Goal: Information Seeking & Learning: Learn about a topic

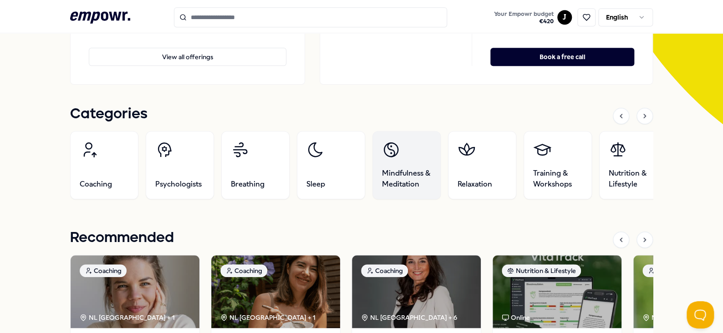
scroll to position [137, 0]
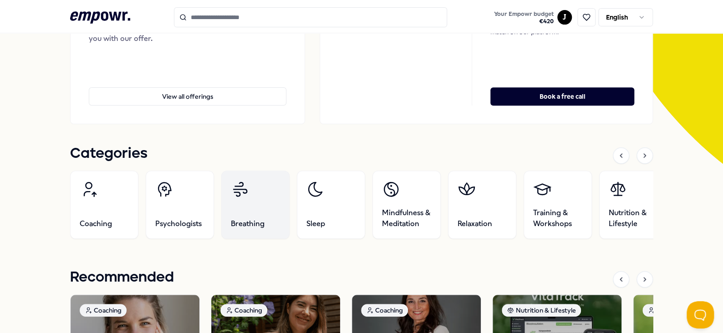
click at [257, 202] on link "Breathing" at bounding box center [255, 205] width 68 height 68
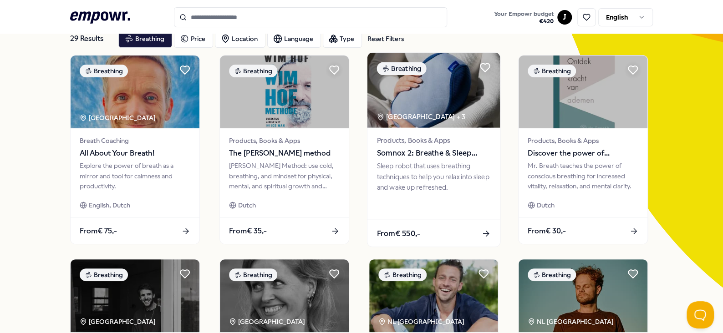
click at [450, 94] on img at bounding box center [434, 90] width 133 height 75
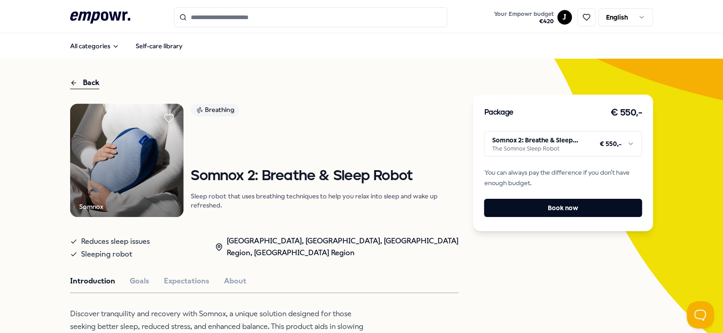
click at [134, 153] on img at bounding box center [126, 160] width 113 height 113
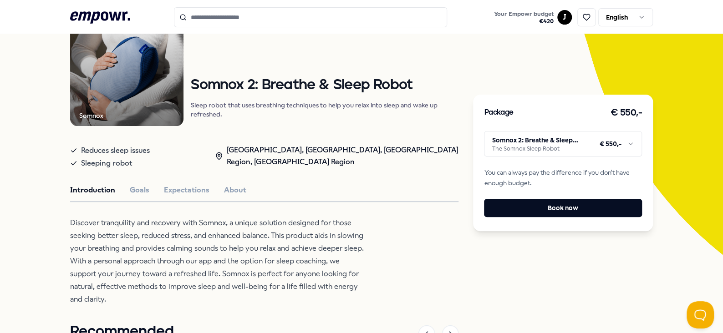
click at [147, 192] on div "Introduction Goals Expectations About" at bounding box center [264, 190] width 389 height 12
click at [131, 191] on button "Goals" at bounding box center [140, 190] width 20 height 12
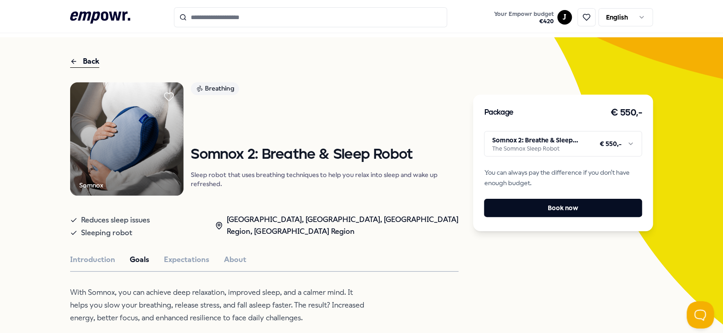
scroll to position [0, 0]
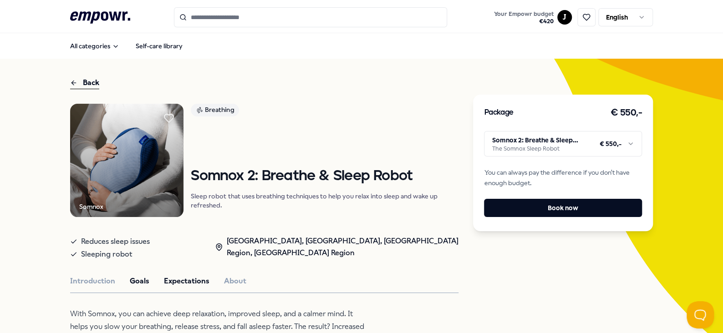
click at [164, 283] on button "Expectations" at bounding box center [187, 282] width 46 height 12
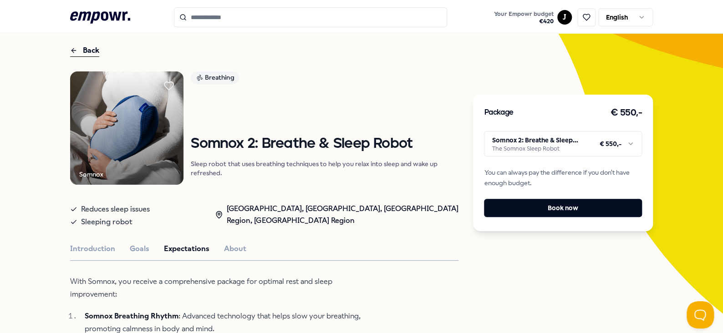
scroll to position [182, 0]
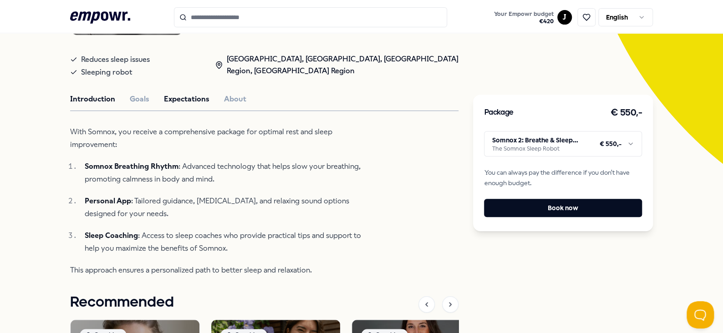
click at [93, 102] on button "Introduction" at bounding box center [92, 99] width 45 height 12
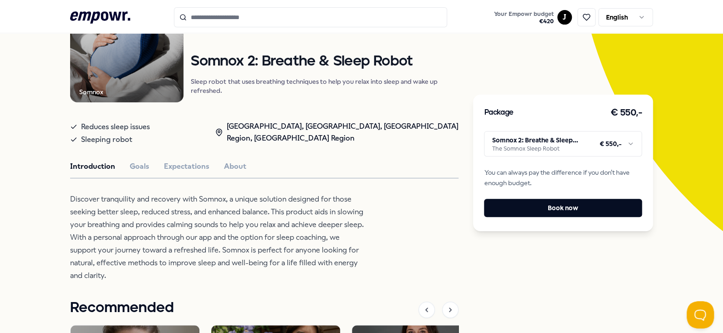
scroll to position [0, 0]
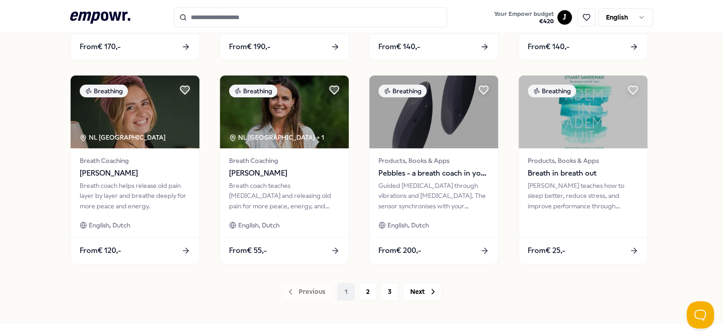
scroll to position [481, 0]
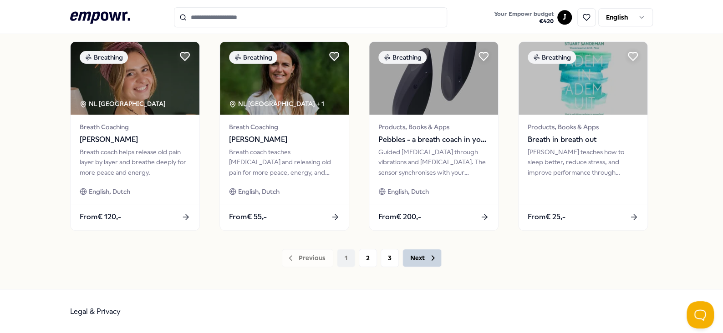
click at [411, 260] on button "Next" at bounding box center [422, 258] width 39 height 18
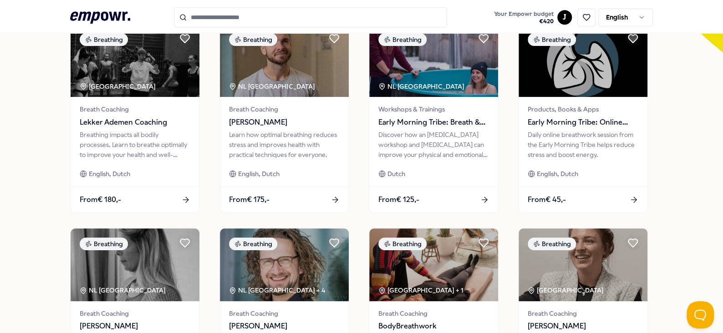
scroll to position [455, 0]
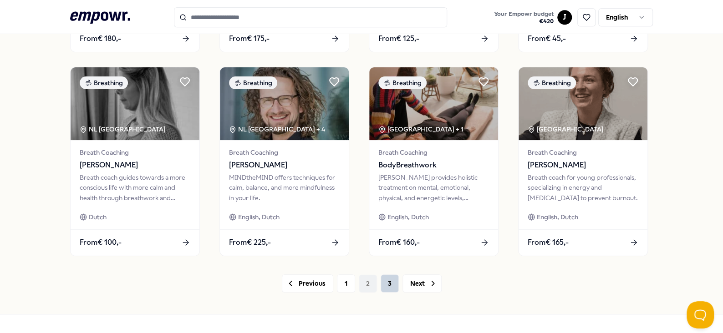
click at [390, 285] on button "3" at bounding box center [390, 284] width 18 height 18
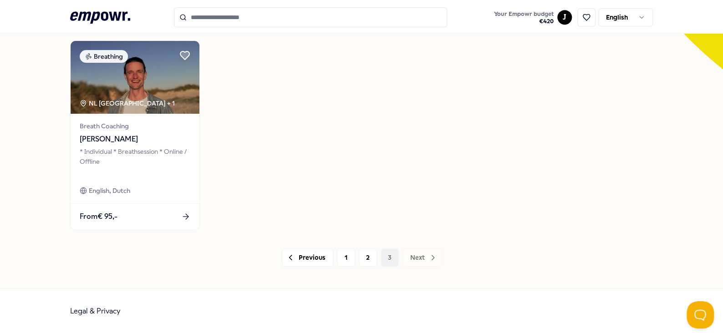
scroll to position [277, 0]
click at [89, 13] on icon at bounding box center [100, 17] width 60 height 12
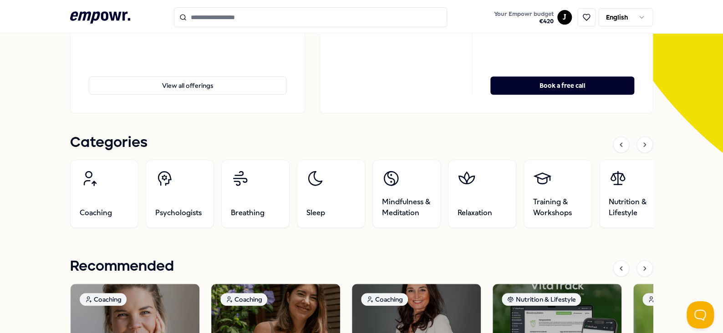
scroll to position [286, 0]
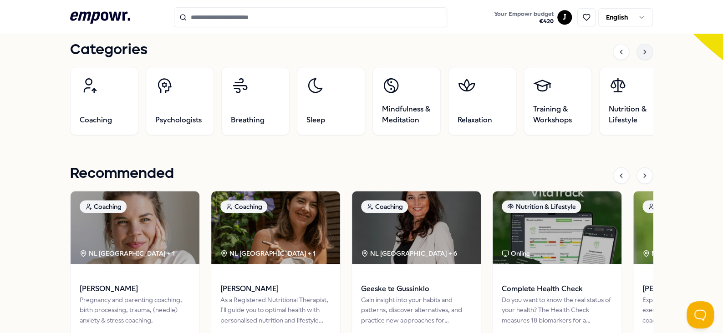
click at [641, 49] on icon at bounding box center [644, 51] width 7 height 7
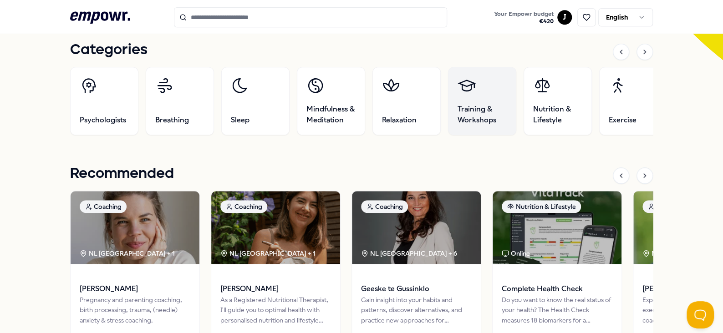
click at [472, 113] on span "Training & Workshops" at bounding box center [482, 115] width 49 height 22
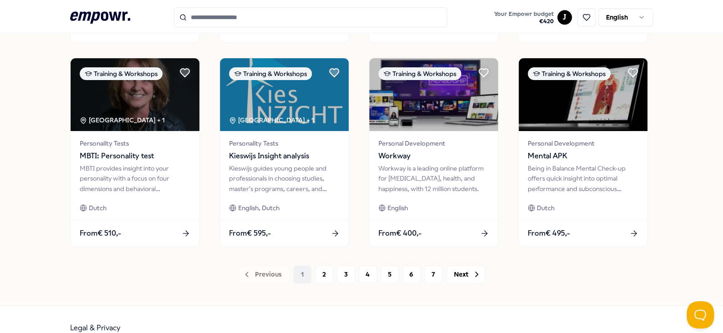
scroll to position [481, 0]
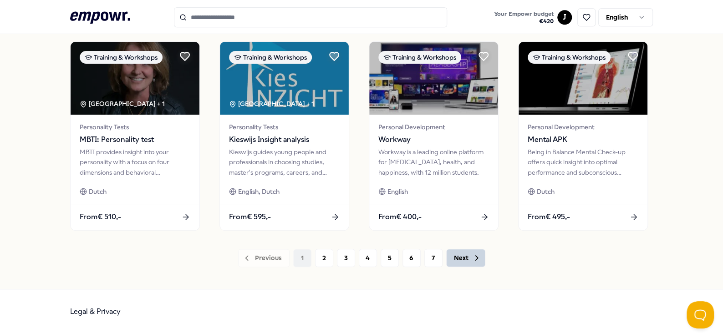
drag, startPoint x: 468, startPoint y: 258, endPoint x: 472, endPoint y: 254, distance: 5.8
click at [472, 258] on icon at bounding box center [476, 258] width 9 height 9
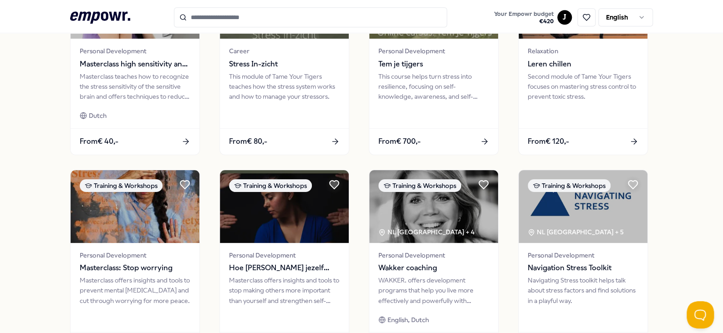
scroll to position [455, 0]
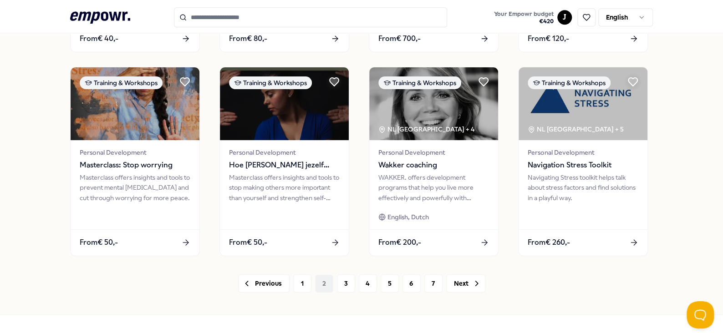
drag, startPoint x: 468, startPoint y: 285, endPoint x: 525, endPoint y: 282, distance: 56.6
click at [472, 285] on icon at bounding box center [476, 283] width 9 height 9
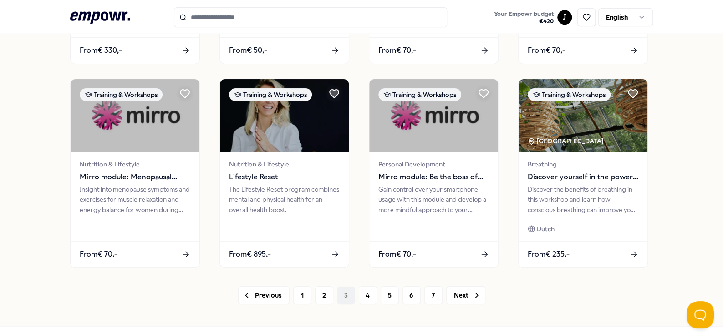
scroll to position [481, 0]
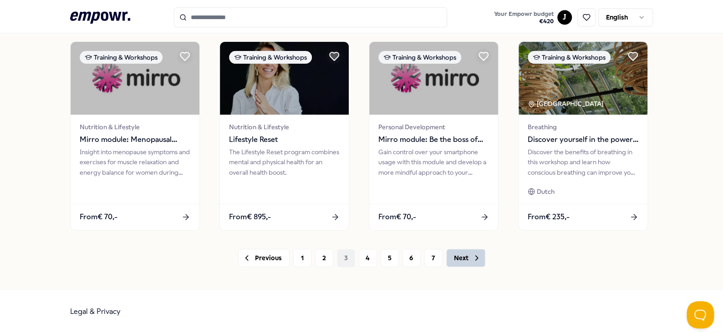
click at [466, 257] on button "Next" at bounding box center [465, 258] width 39 height 18
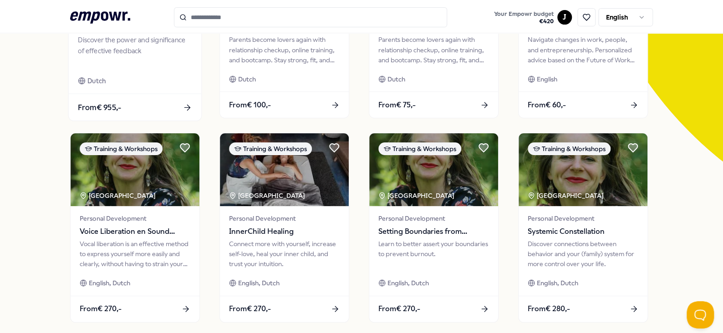
scroll to position [71, 0]
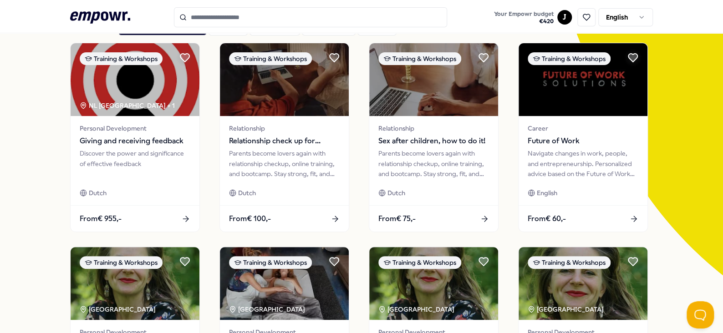
click at [104, 17] on icon at bounding box center [100, 17] width 60 height 12
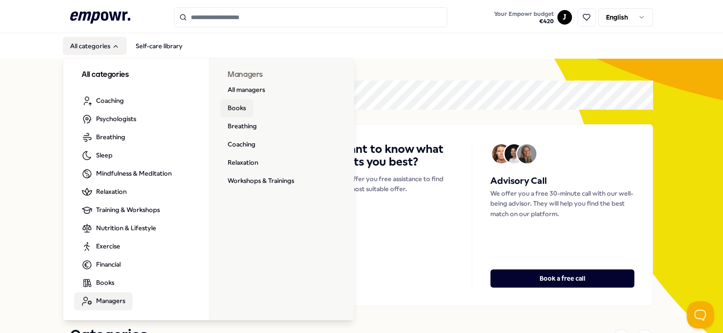
click at [230, 108] on link "Books" at bounding box center [236, 108] width 33 height 18
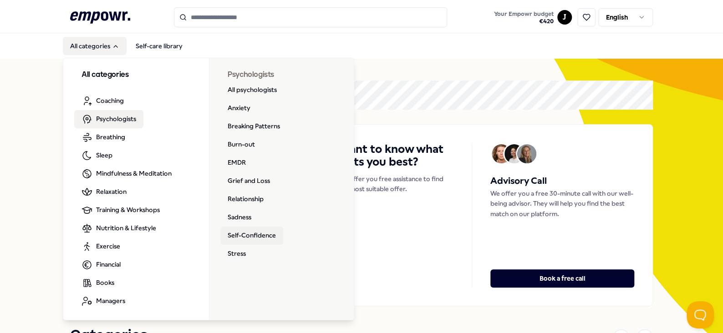
click at [256, 229] on link "Self-Confidence" at bounding box center [251, 236] width 63 height 18
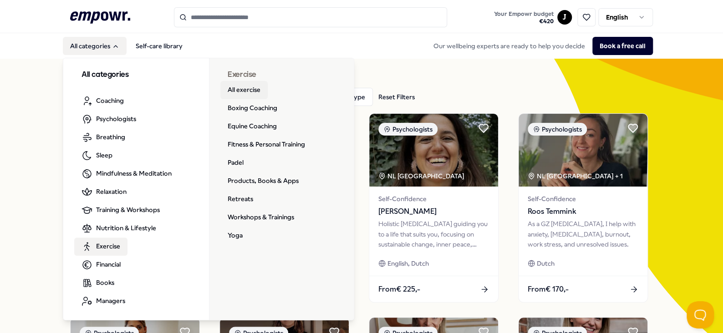
click at [244, 91] on link "All exercise" at bounding box center [243, 90] width 47 height 18
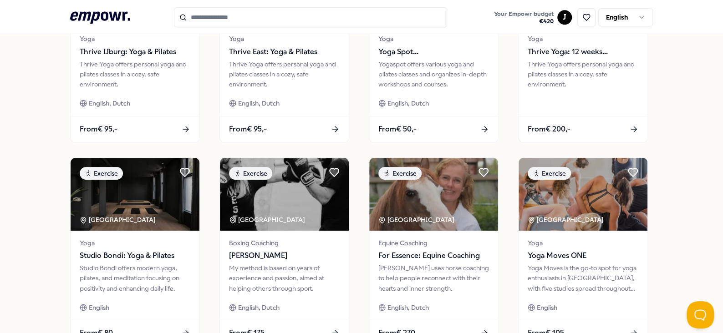
scroll to position [481, 0]
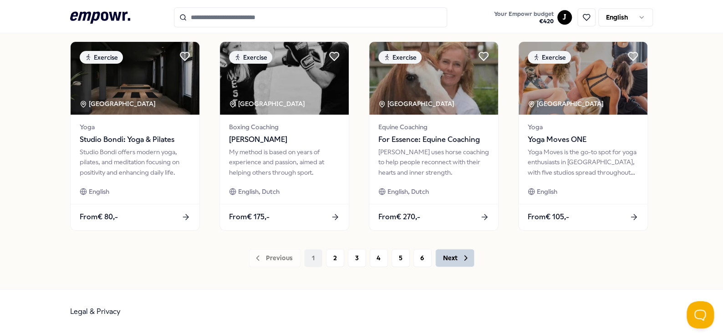
click at [444, 257] on button "Next" at bounding box center [455, 258] width 39 height 18
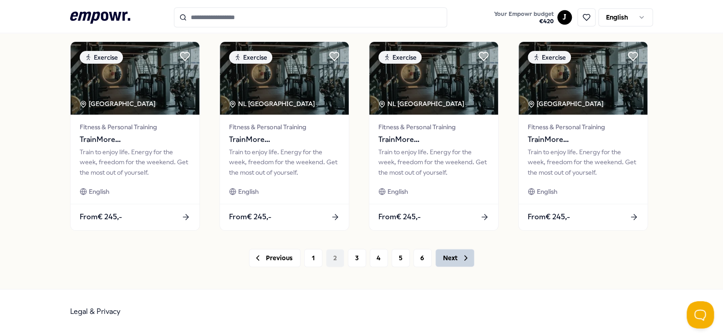
click at [465, 257] on icon at bounding box center [466, 258] width 2 height 5
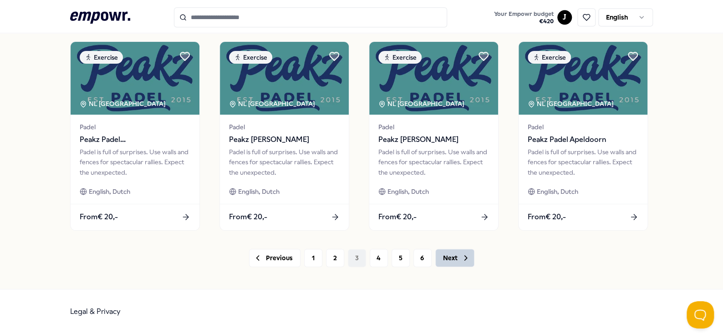
click at [451, 261] on button "Next" at bounding box center [455, 258] width 39 height 18
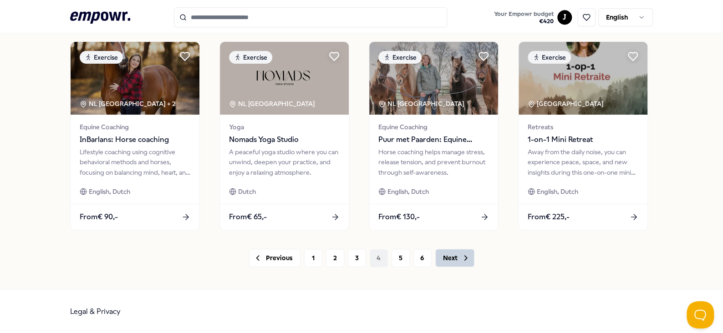
click at [461, 259] on icon at bounding box center [465, 258] width 9 height 9
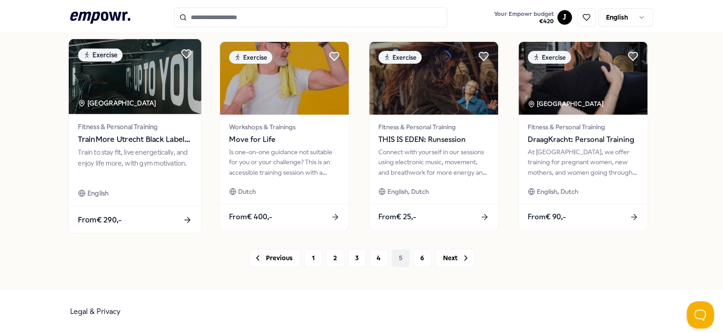
click at [123, 140] on span "TrainMore Utrecht Black Label: Open Gym" at bounding box center [135, 140] width 114 height 12
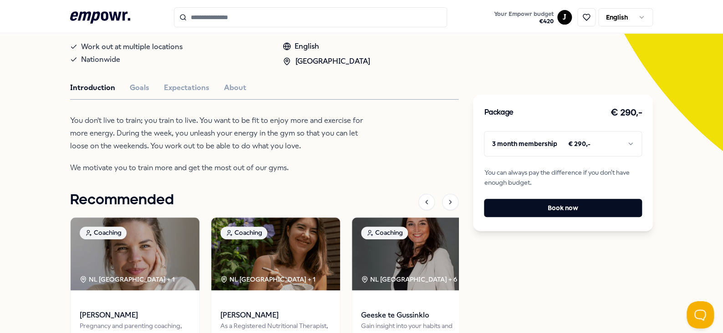
scroll to position [149, 0]
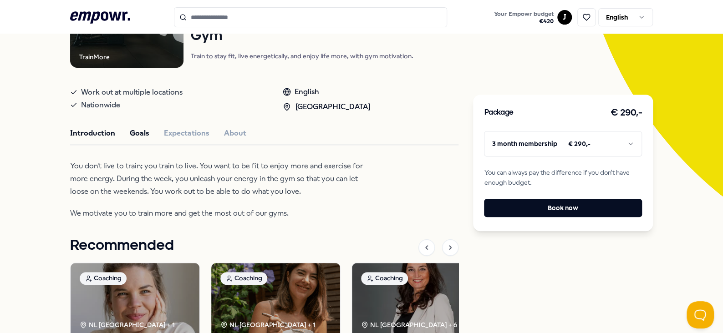
click at [130, 131] on button "Goals" at bounding box center [140, 134] width 20 height 12
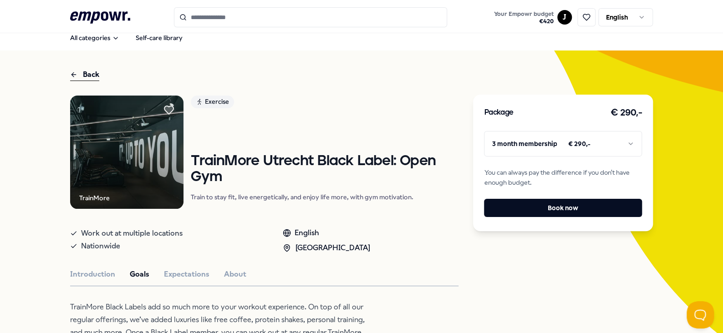
scroll to position [0, 0]
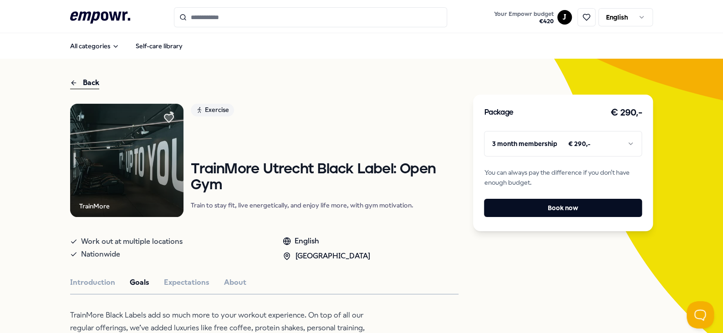
click at [205, 287] on div "Introduction Goals Expectations About" at bounding box center [264, 283] width 389 height 12
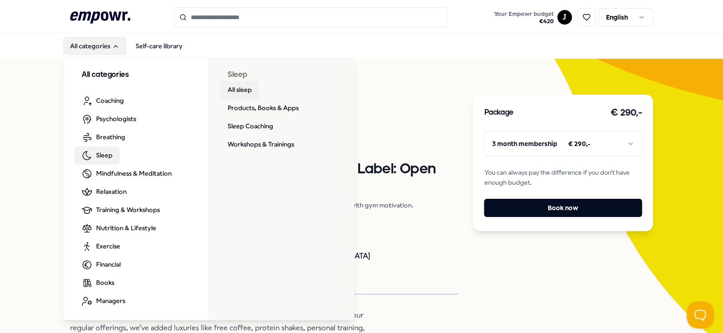
click at [236, 89] on link "All sleep" at bounding box center [239, 90] width 39 height 18
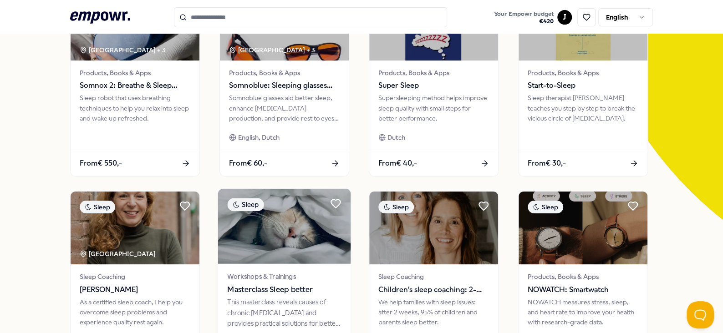
scroll to position [182, 0]
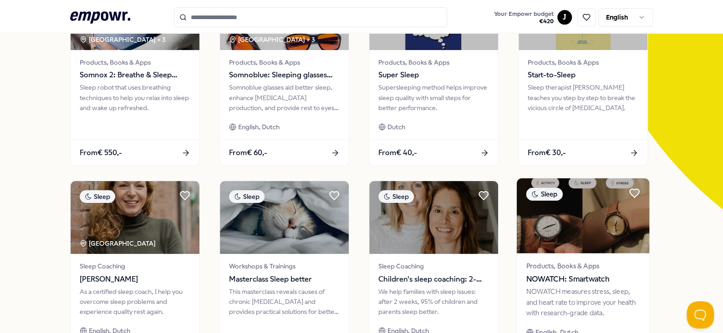
click at [596, 213] on img at bounding box center [583, 216] width 133 height 75
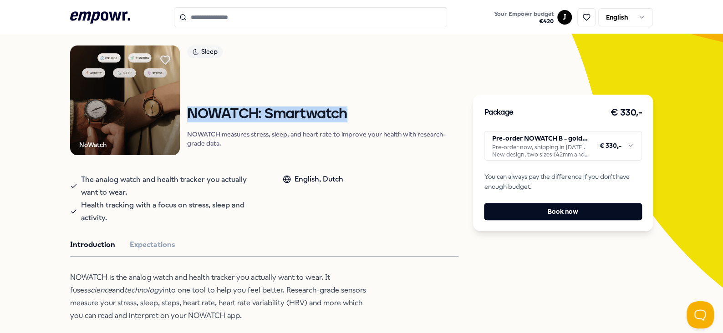
drag, startPoint x: 368, startPoint y: 113, endPoint x: 186, endPoint y: 118, distance: 182.3
click at [187, 118] on h1 "NOWATCH: Smartwatch" at bounding box center [323, 115] width 272 height 16
copy h1 "NOWATCH: Smartwatch"
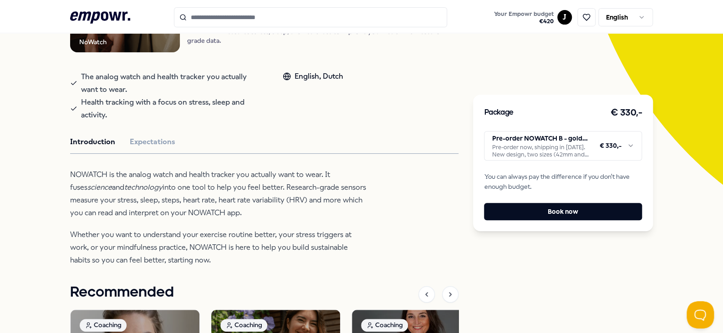
scroll to position [241, 0]
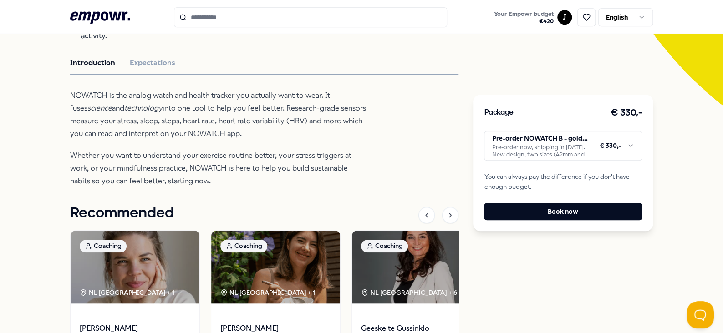
click at [597, 146] on html ".empowr-logo_svg__cls-1{fill:#03032f} Your Empowr budget € 420 J English All ca…" at bounding box center [361, 166] width 723 height 333
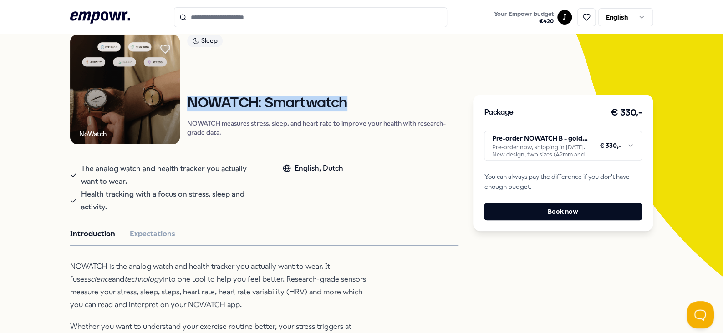
scroll to position [0, 0]
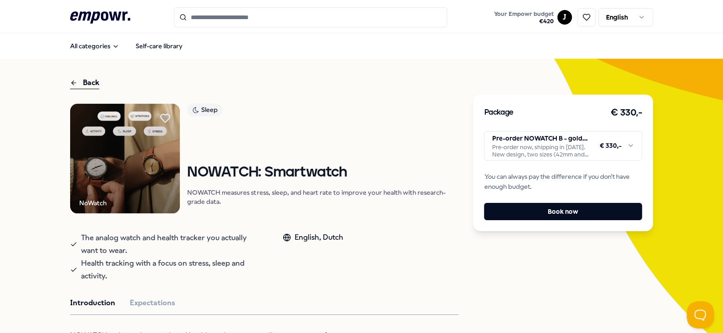
click at [235, 210] on div "Sleep NOWATCH: Smartwatch NOWATCH measures stress, sleep, and heart rate to imp…" at bounding box center [323, 159] width 272 height 110
click at [570, 146] on html ".empowr-logo_svg__cls-1{fill:#03032f} Your Empowr budget € 420 J English All ca…" at bounding box center [361, 166] width 723 height 333
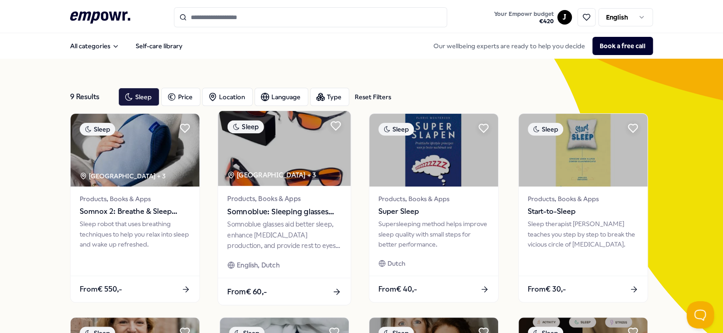
click at [282, 141] on img at bounding box center [284, 148] width 133 height 75
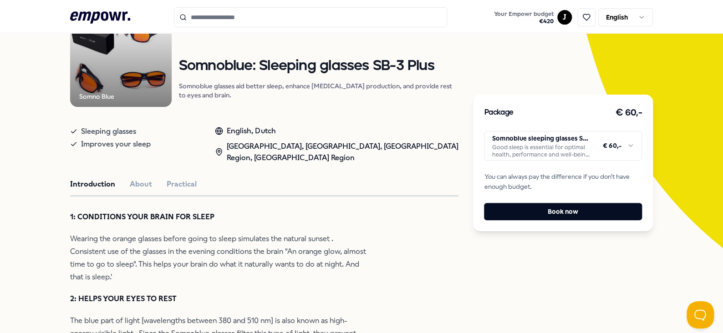
scroll to position [46, 0]
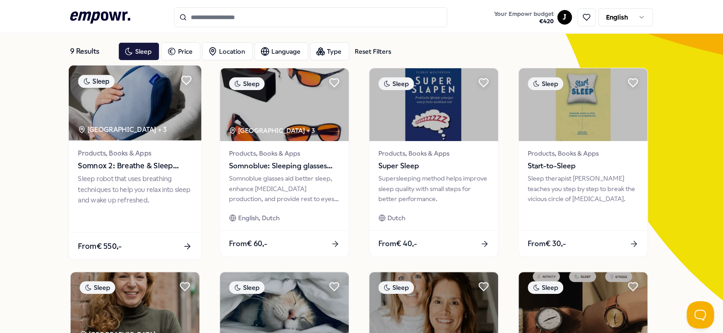
click at [130, 151] on span "Products, Books & Apps" at bounding box center [135, 153] width 114 height 10
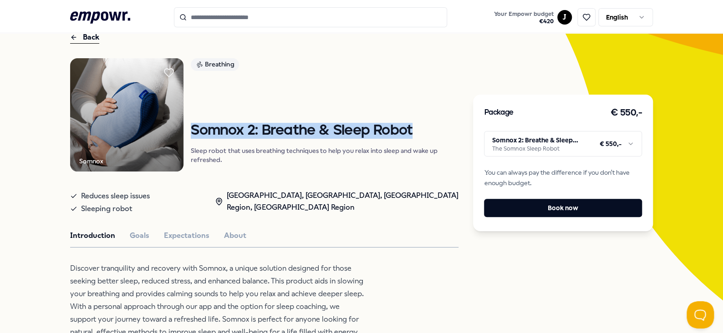
drag, startPoint x: 190, startPoint y: 129, endPoint x: 429, endPoint y: 129, distance: 239.2
click at [429, 129] on h1 "Somnox 2: Breathe & Sleep Robot" at bounding box center [325, 131] width 268 height 16
copy h1 "Somnox 2: Breathe & Sleep Robot"
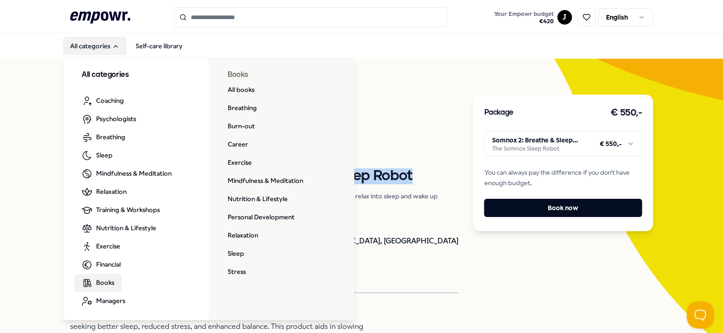
click at [109, 278] on span "Books" at bounding box center [105, 283] width 18 height 10
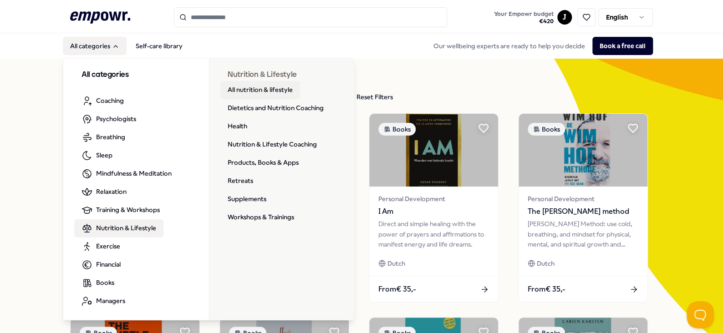
click at [255, 90] on link "All nutrition & lifestyle" at bounding box center [260, 90] width 80 height 18
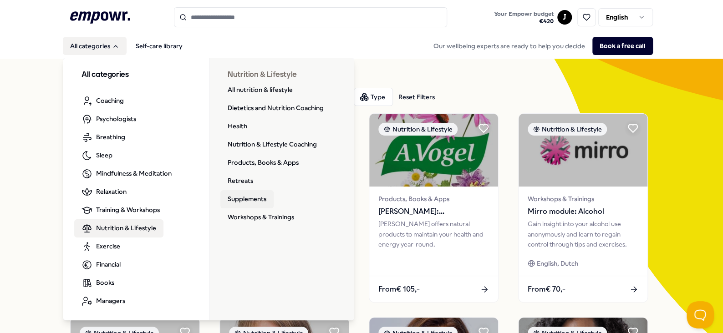
click at [245, 200] on link "Supplements" at bounding box center [246, 199] width 53 height 18
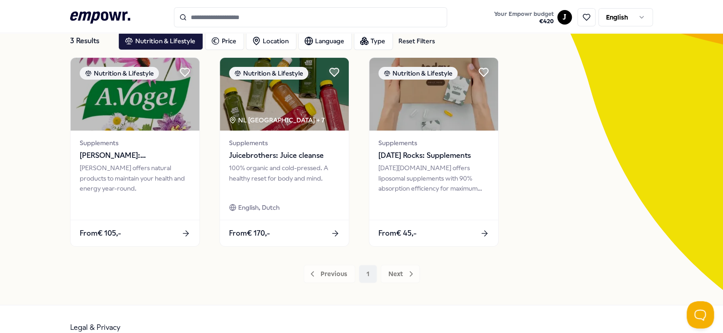
scroll to position [72, 0]
